Goal: Entertainment & Leisure: Consume media (video, audio)

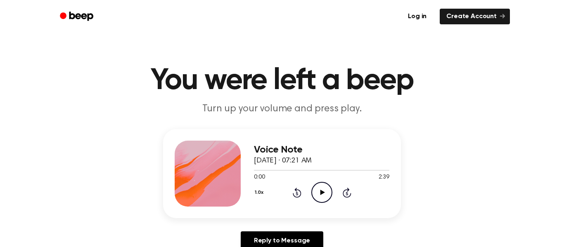
click at [316, 195] on icon "Play Audio" at bounding box center [321, 192] width 21 height 21
click at [318, 197] on icon "Pause Audio" at bounding box center [321, 192] width 21 height 21
click at [298, 193] on icon "Rewind 5 seconds" at bounding box center [296, 193] width 9 height 11
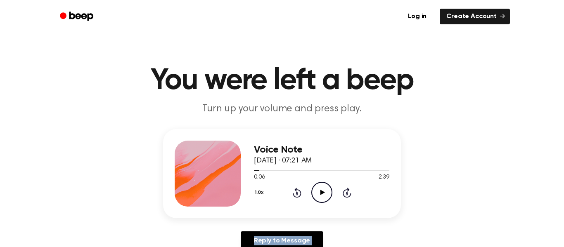
click at [298, 193] on icon "Rewind 5 seconds" at bounding box center [296, 193] width 9 height 11
click at [296, 212] on div "Voice Note [DATE] · 07:21 AM 0:00 2:39 Your browser does not support the [objec…" at bounding box center [282, 173] width 238 height 89
click at [321, 194] on icon at bounding box center [322, 192] width 5 height 5
click at [323, 197] on icon "Pause Audio" at bounding box center [321, 192] width 21 height 21
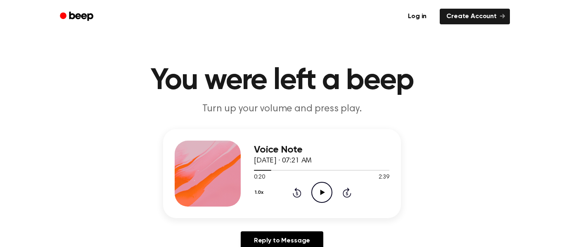
click at [322, 187] on icon "Play Audio" at bounding box center [321, 192] width 21 height 21
click at [321, 190] on icon "Pause Audio" at bounding box center [321, 192] width 21 height 21
click at [324, 190] on icon "Play Audio" at bounding box center [321, 192] width 21 height 21
click at [323, 189] on icon "Pause Audio" at bounding box center [321, 192] width 21 height 21
click at [328, 193] on icon "Play Audio" at bounding box center [321, 192] width 21 height 21
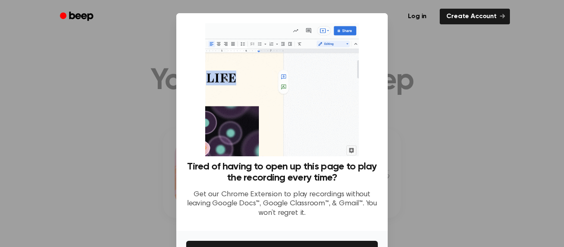
click at [418, 183] on div at bounding box center [282, 123] width 564 height 247
click at [478, 183] on div at bounding box center [282, 123] width 564 height 247
click at [463, 68] on div at bounding box center [282, 123] width 564 height 247
click at [499, 79] on div at bounding box center [282, 123] width 564 height 247
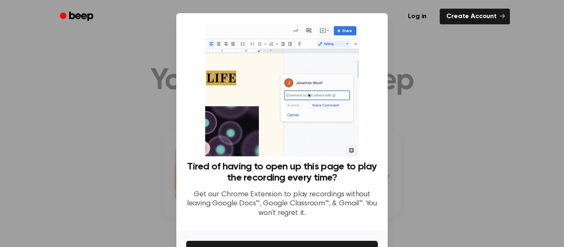
click at [370, 47] on div "Tired of having to open up this page to play the recording every time? Get our …" at bounding box center [282, 124] width 192 height 202
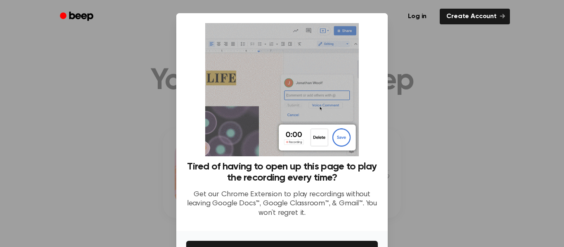
click at [398, 98] on div at bounding box center [282, 123] width 564 height 247
click at [515, 126] on div at bounding box center [282, 123] width 564 height 247
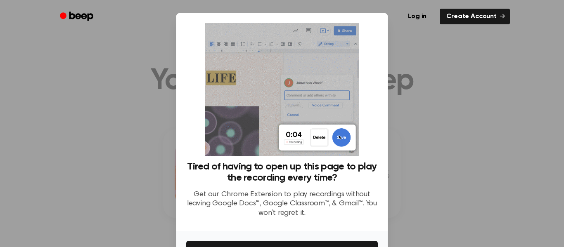
click at [515, 126] on div at bounding box center [282, 123] width 564 height 247
click at [347, 205] on p "Get our Chrome Extension to play recordings without leaving Google Docs™, Googl…" at bounding box center [282, 204] width 192 height 28
click at [382, 23] on ul "Log in Create Account" at bounding box center [308, 16] width 403 height 19
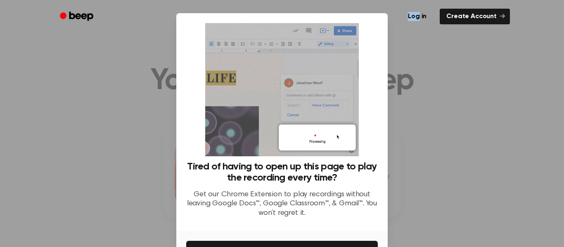
click at [382, 23] on ul "Log in Create Account" at bounding box center [308, 16] width 403 height 19
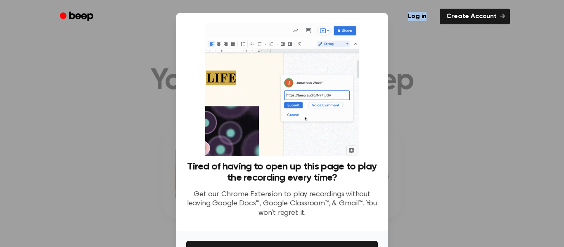
click at [382, 23] on ul "Log in Create Account" at bounding box center [308, 16] width 403 height 19
click at [383, 22] on ul "Log in Create Account" at bounding box center [308, 16] width 403 height 19
click at [429, 46] on div at bounding box center [282, 123] width 564 height 247
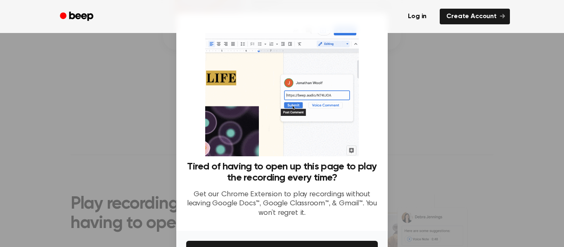
scroll to position [153, 0]
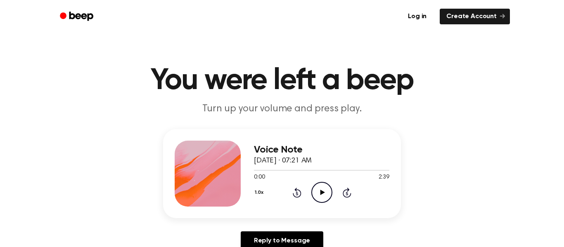
click at [321, 196] on icon "Play Audio" at bounding box center [321, 192] width 21 height 21
click at [323, 199] on icon "Pause Audio" at bounding box center [321, 192] width 21 height 21
click at [325, 202] on icon "Play Audio" at bounding box center [321, 192] width 21 height 21
click at [326, 196] on icon "Pause Audio" at bounding box center [321, 192] width 21 height 21
click at [295, 191] on icon "Rewind 5 seconds" at bounding box center [296, 193] width 9 height 11
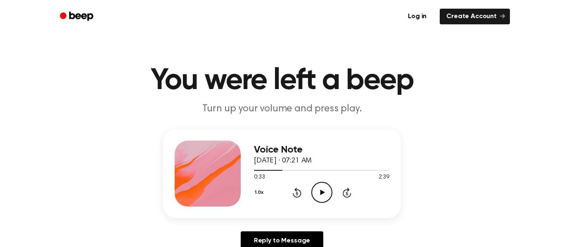
click at [327, 192] on icon "Play Audio" at bounding box center [321, 192] width 21 height 21
click at [328, 196] on icon "Pause Audio" at bounding box center [321, 192] width 21 height 21
click at [298, 193] on icon "Rewind 5 seconds" at bounding box center [296, 193] width 9 height 11
click at [320, 192] on icon "Play Audio" at bounding box center [321, 192] width 21 height 21
click at [326, 193] on icon "Pause Audio" at bounding box center [321, 192] width 21 height 21
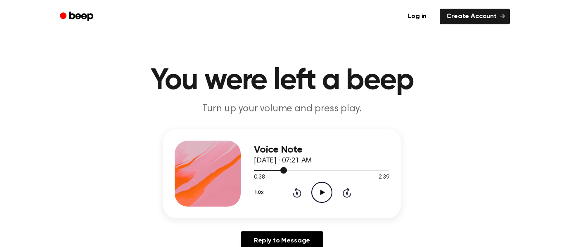
drag, startPoint x: 285, startPoint y: 170, endPoint x: 279, endPoint y: 170, distance: 5.8
click at [279, 170] on div at bounding box center [270, 170] width 33 height 1
click at [329, 192] on icon "Play Audio" at bounding box center [321, 192] width 21 height 21
click at [345, 191] on icon "Skip 5 seconds" at bounding box center [346, 193] width 9 height 11
click at [299, 193] on icon "Rewind 5 seconds" at bounding box center [296, 193] width 9 height 11
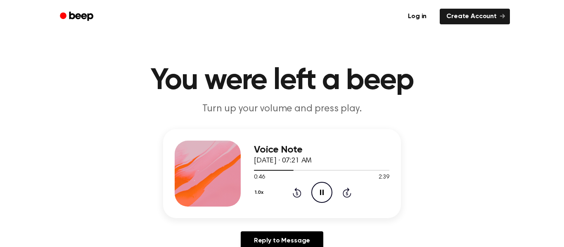
click at [324, 185] on icon "Pause Audio" at bounding box center [321, 192] width 21 height 21
click at [324, 185] on icon "Play Audio" at bounding box center [321, 192] width 21 height 21
click at [324, 185] on icon "Pause Audio" at bounding box center [321, 192] width 21 height 21
